Goal: Task Accomplishment & Management: Manage account settings

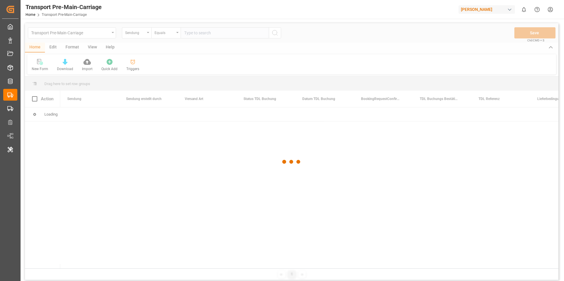
click at [477, 11] on div "[PERSON_NAME]" at bounding box center [487, 9] width 56 height 9
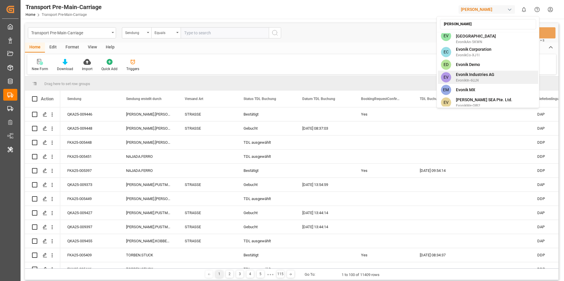
type input "evon"
click at [485, 72] on span "Evonik Industries AG" at bounding box center [475, 75] width 38 height 6
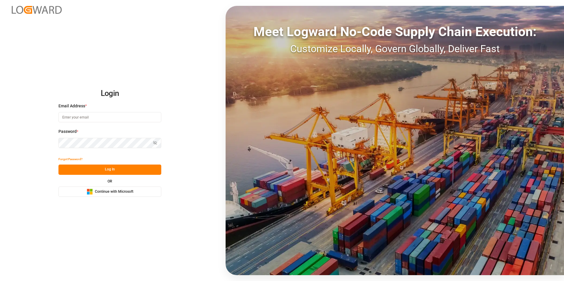
click at [103, 115] on input at bounding box center [109, 117] width 103 height 10
type input "shravani.m@logward.com"
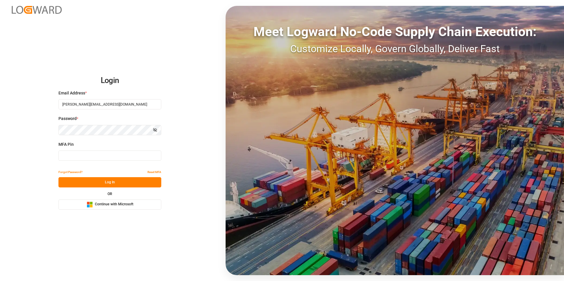
type input "692545"
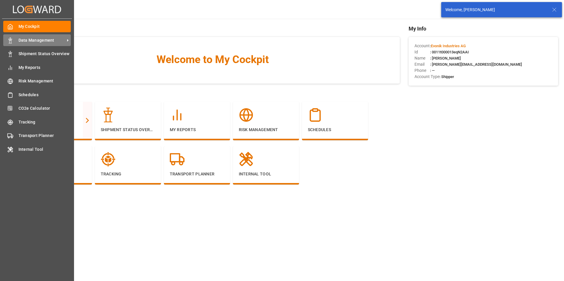
click at [34, 41] on span "Data Management" at bounding box center [42, 40] width 46 height 6
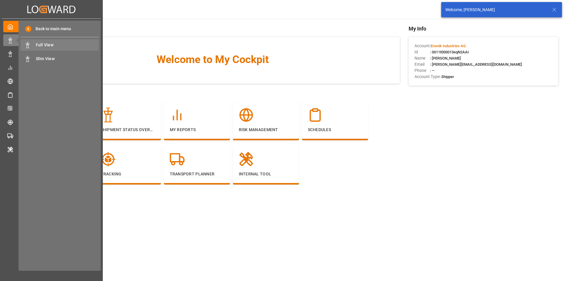
click at [37, 46] on span "Full View" at bounding box center [67, 45] width 63 height 6
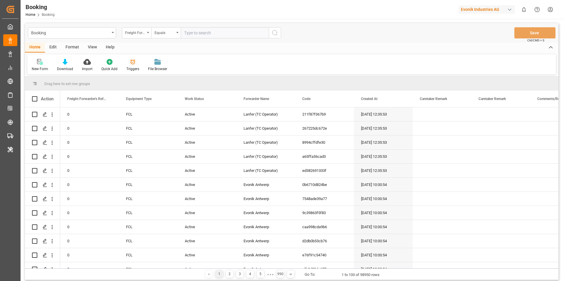
click at [127, 66] on div "Triggers" at bounding box center [132, 68] width 13 height 5
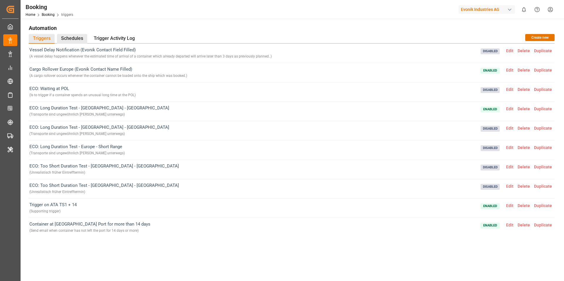
click at [74, 36] on div "Schedules" at bounding box center [72, 39] width 30 height 10
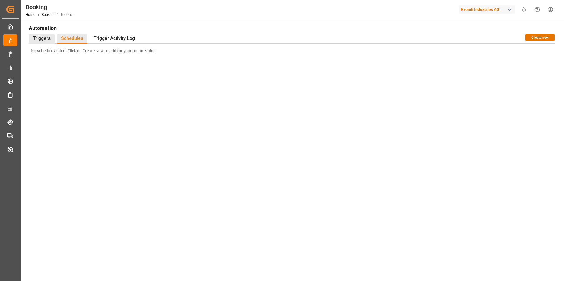
click at [47, 35] on div "Triggers" at bounding box center [42, 39] width 26 height 10
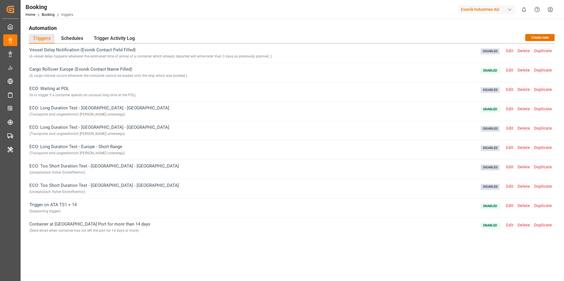
click at [509, 69] on span "Edit" at bounding box center [509, 70] width 11 height 5
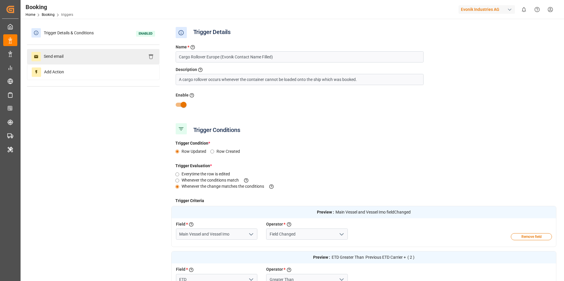
click at [100, 63] on div "Send email" at bounding box center [93, 56] width 133 height 15
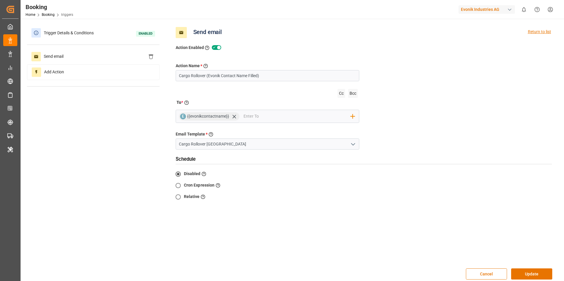
click at [537, 31] on div "Return to list" at bounding box center [539, 32] width 23 height 11
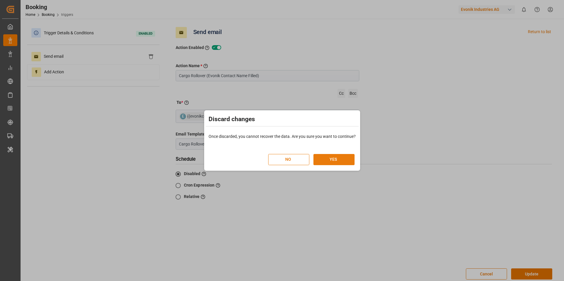
click at [333, 162] on button "YES" at bounding box center [333, 159] width 41 height 11
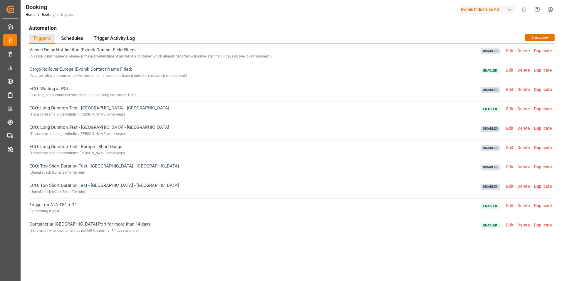
click at [514, 51] on span "Edit" at bounding box center [509, 50] width 11 height 5
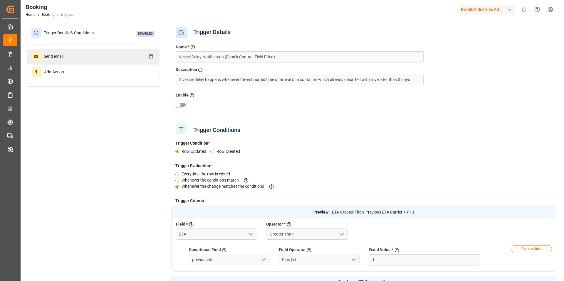
click at [104, 55] on div "Send email" at bounding box center [93, 56] width 133 height 15
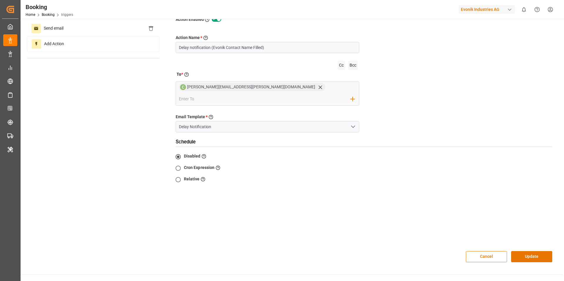
scroll to position [28, 0]
click at [180, 174] on input "Relative When the schedule is dependent on the existing data" at bounding box center [177, 179] width 11 height 11
radio input "true"
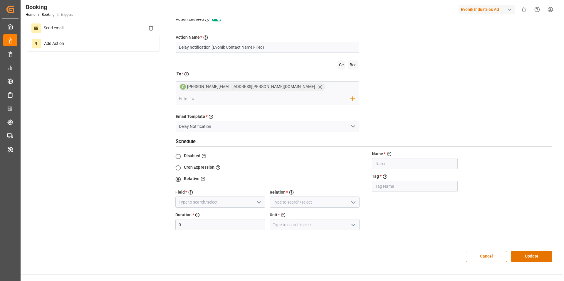
click at [261, 199] on icon "open menu" at bounding box center [259, 202] width 7 height 7
click at [258, 199] on icon "close menu" at bounding box center [259, 202] width 7 height 7
click at [477, 251] on button "Cancel" at bounding box center [486, 256] width 41 height 11
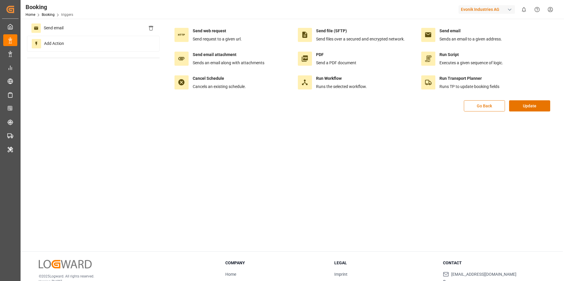
click at [495, 105] on button "Go Back" at bounding box center [484, 105] width 41 height 11
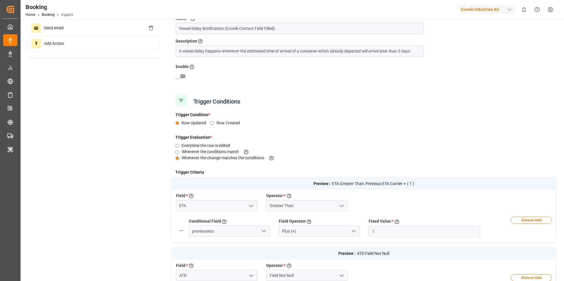
scroll to position [0, 0]
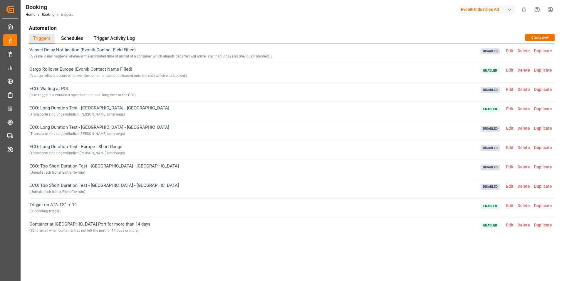
click at [492, 13] on div "Evonik Industries AG" at bounding box center [487, 9] width 56 height 9
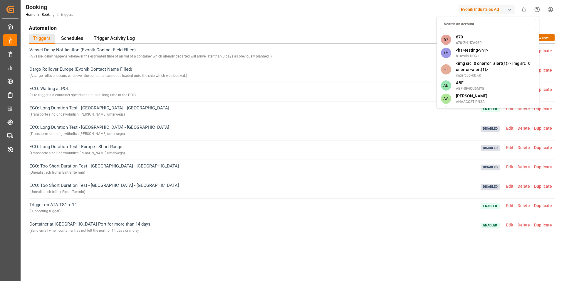
click at [489, 10] on html "Created by potrace 1.15, written by [PERSON_NAME] [DATE]-[DATE] Created by potr…" at bounding box center [282, 140] width 564 height 281
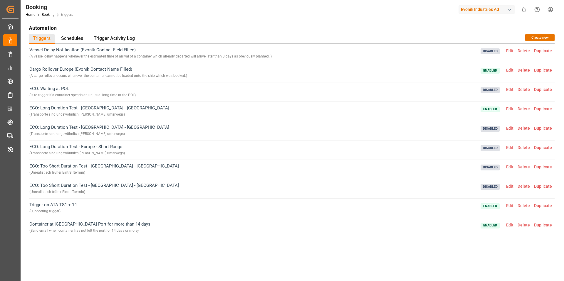
click at [489, 10] on div "Evonik Industries AG" at bounding box center [487, 9] width 56 height 9
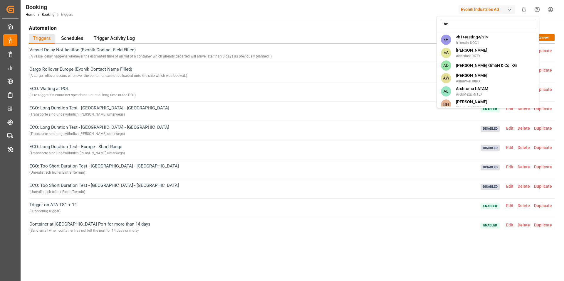
type input "hen"
